Goal: Task Accomplishment & Management: Manage account settings

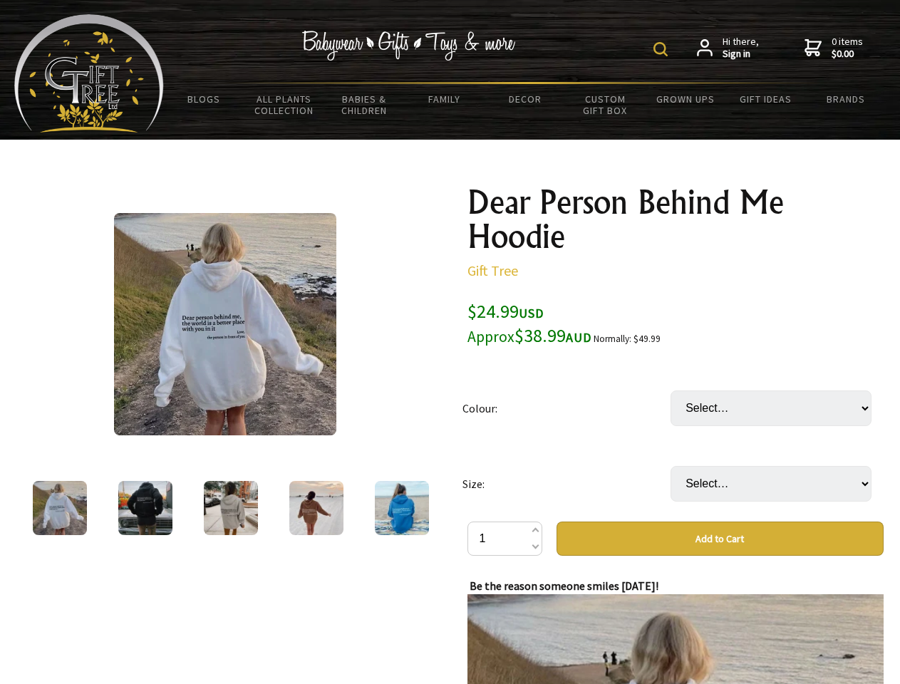
click at [663, 49] on img at bounding box center [660, 49] width 14 height 14
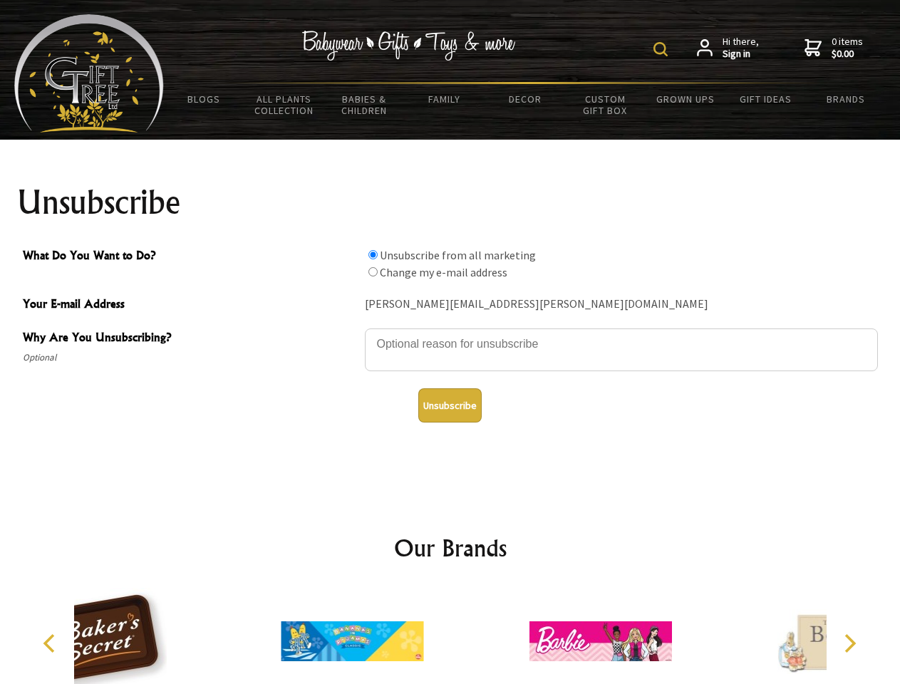
click at [663, 49] on img at bounding box center [660, 49] width 14 height 14
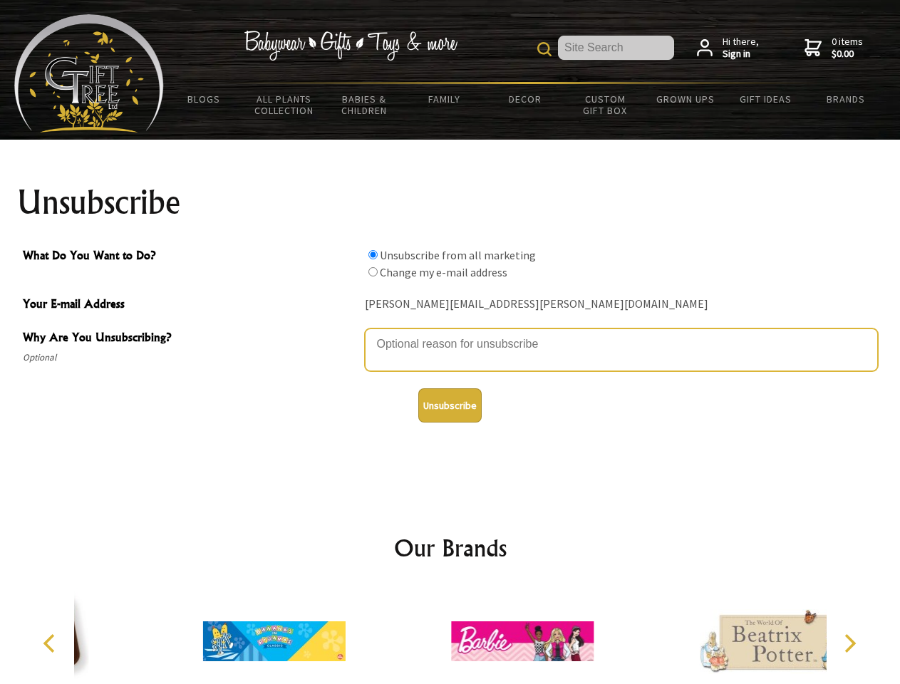
click at [450, 334] on textarea "Why Are You Unsubscribing?" at bounding box center [621, 350] width 513 height 43
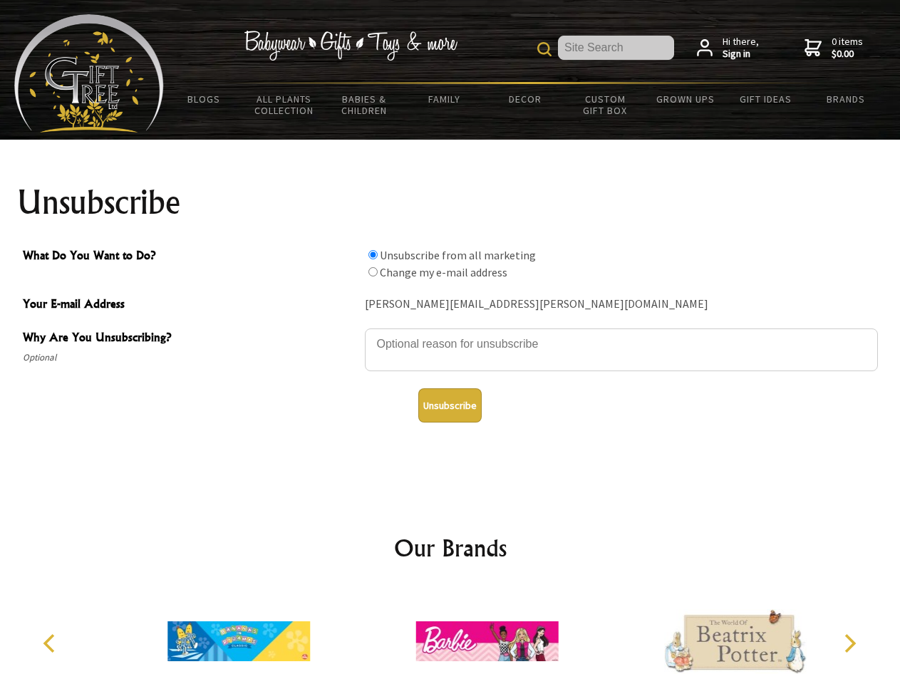
click at [373, 254] on input "What Do You Want to Do?" at bounding box center [372, 254] width 9 height 9
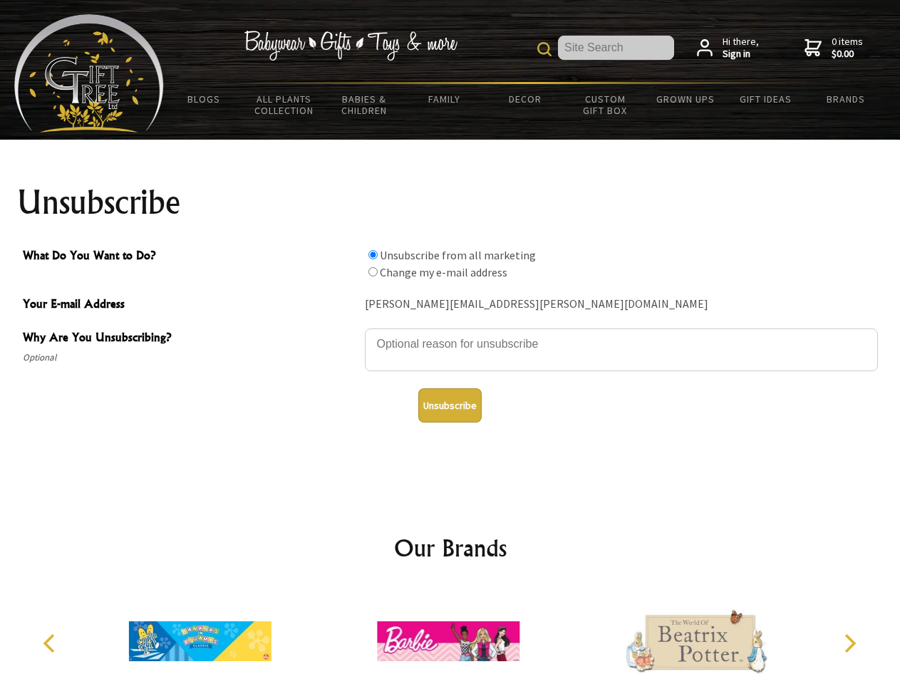
click at [373, 272] on input "What Do You Want to Do?" at bounding box center [372, 271] width 9 height 9
radio input "true"
click at [450, 405] on button "Unsubscribe" at bounding box center [449, 405] width 63 height 34
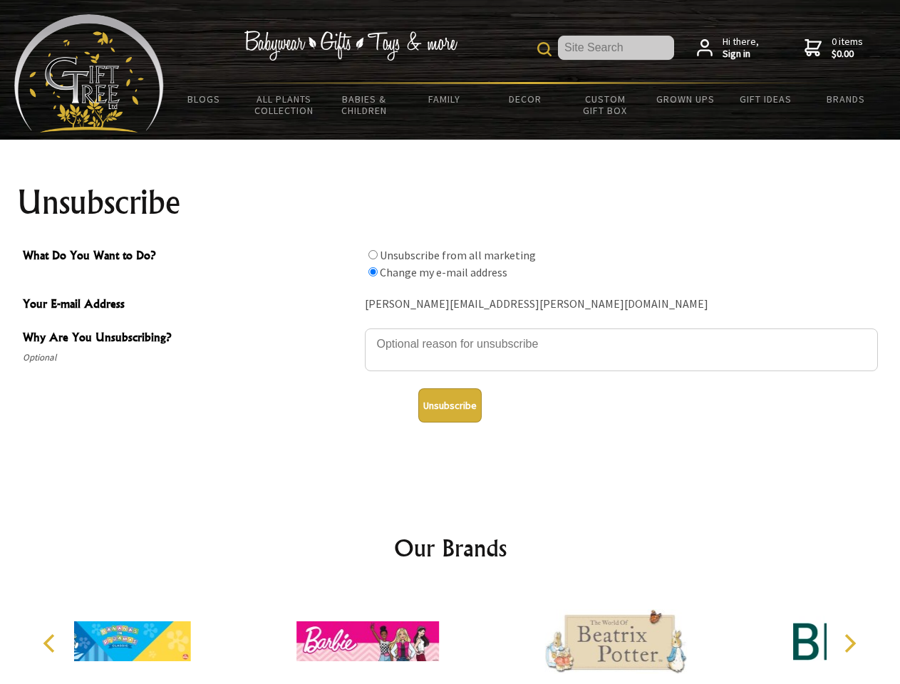
click at [450, 636] on div at bounding box center [368, 643] width 248 height 111
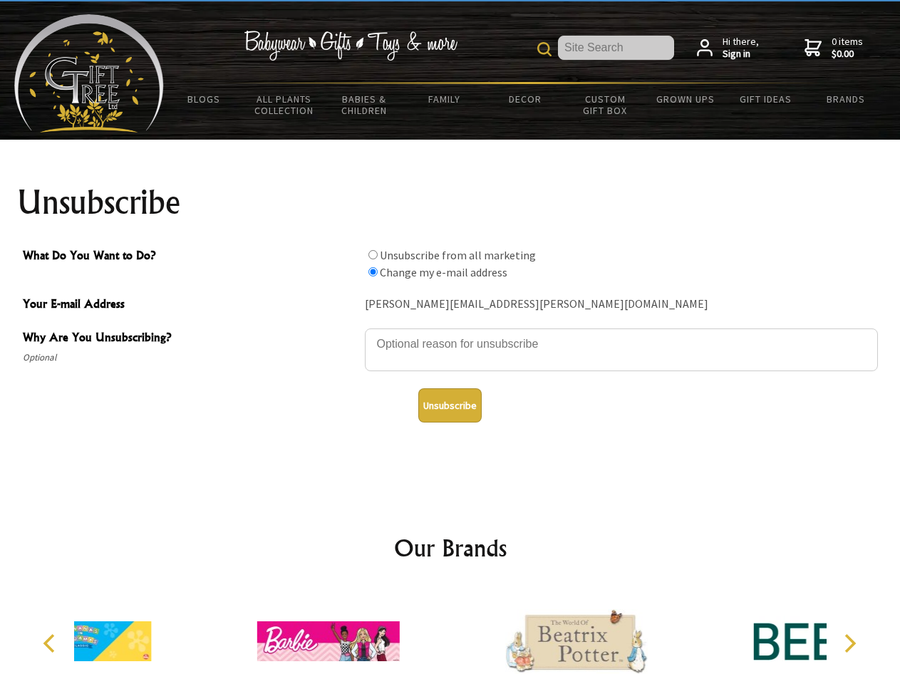
click at [51, 644] on icon "Previous" at bounding box center [50, 643] width 19 height 19
click at [849, 644] on icon "Next" at bounding box center [848, 643] width 19 height 19
